Goal: Task Accomplishment & Management: Manage account settings

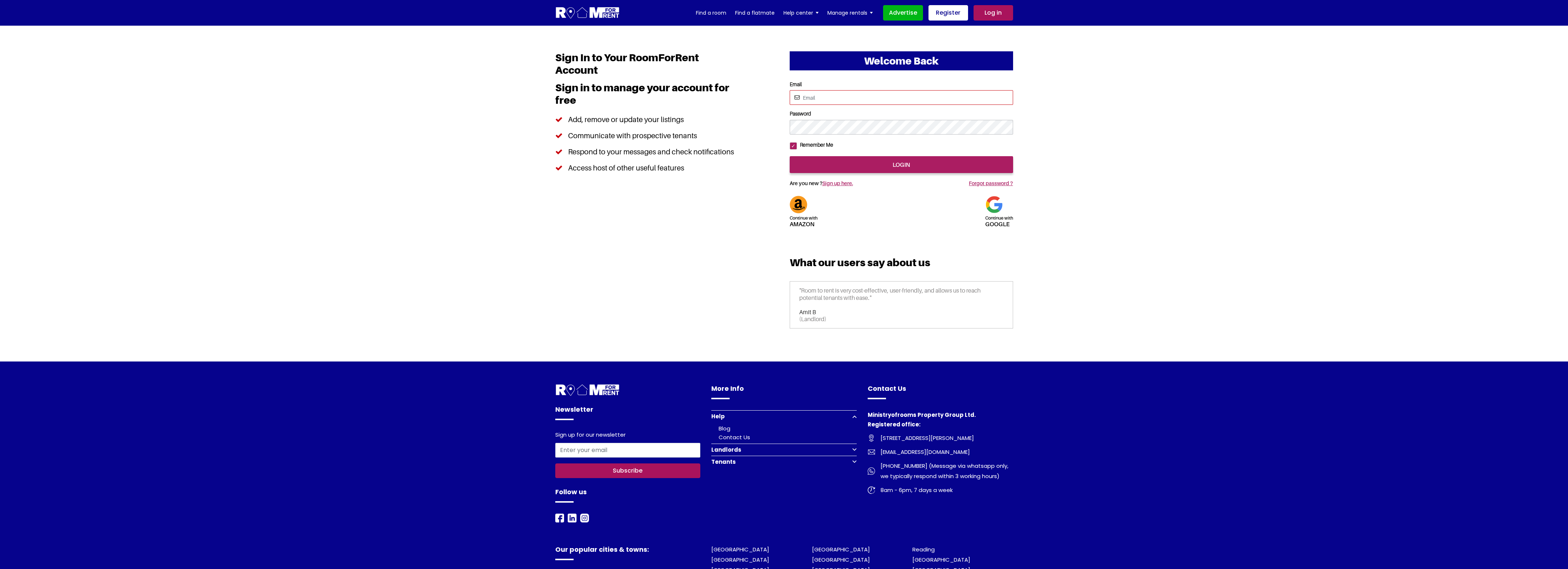
click at [820, 101] on input "Email" at bounding box center [901, 97] width 223 height 15
type input "saurabhsentiments@hotmail.com"
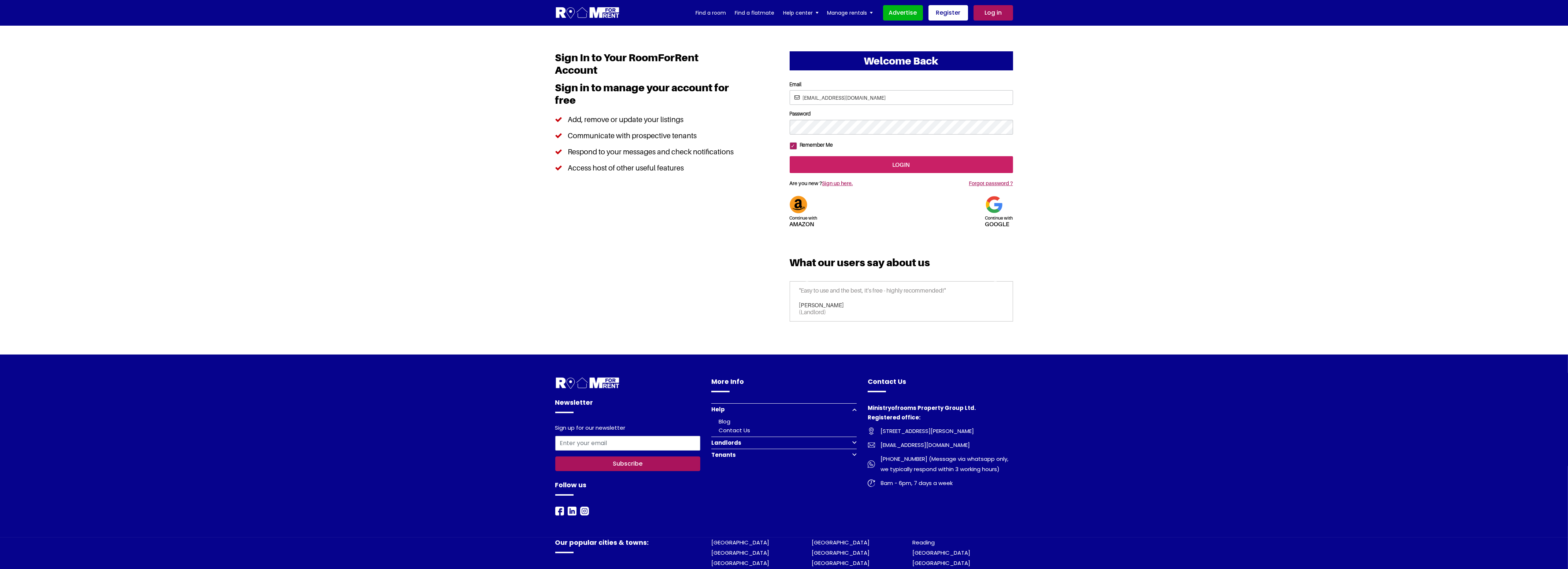
click at [891, 173] on input "login" at bounding box center [901, 164] width 223 height 17
